Goal: Navigation & Orientation: Find specific page/section

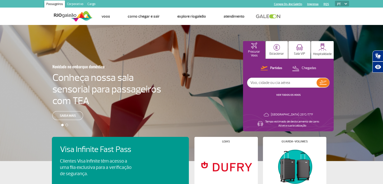
click at [345, 4] on img at bounding box center [345, 4] width 3 height 2
click at [344, 3] on img at bounding box center [345, 4] width 3 height 2
click at [340, 3] on select "PT ENG ESP" at bounding box center [342, 4] width 14 height 6
select select "en"
click at [335, 1] on select "PT ENG ESP" at bounding box center [342, 4] width 14 height 6
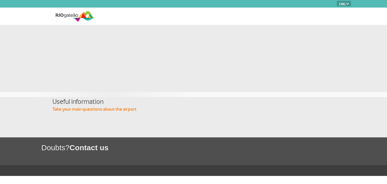
select select "en"
